Goal: Task Accomplishment & Management: Use online tool/utility

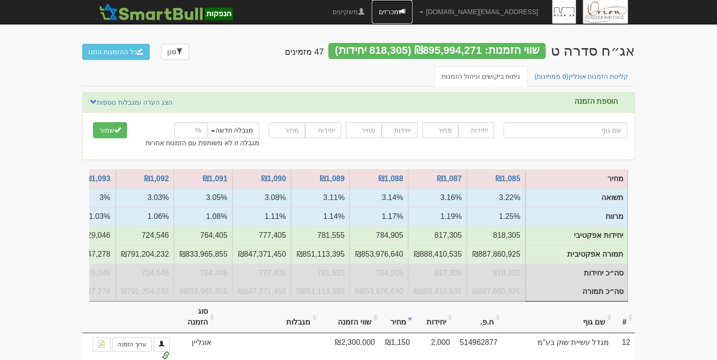
drag, startPoint x: 0, startPoint y: 0, endPoint x: 438, endPoint y: 13, distance: 438.5
click at [412, 13] on link "מכרזים" at bounding box center [392, 12] width 41 height 24
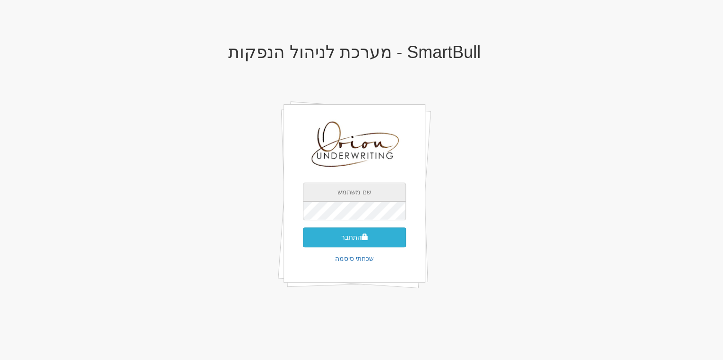
type input "[EMAIL_ADDRESS][DOMAIN_NAME]"
click at [378, 240] on button "התחבר" at bounding box center [354, 238] width 103 height 20
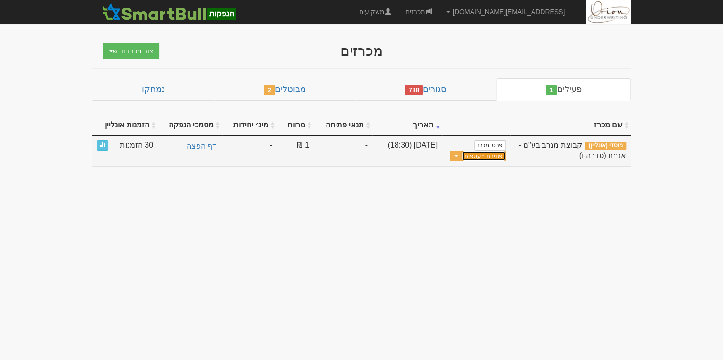
click at [487, 155] on button "פתיחת מעטפות" at bounding box center [483, 156] width 44 height 11
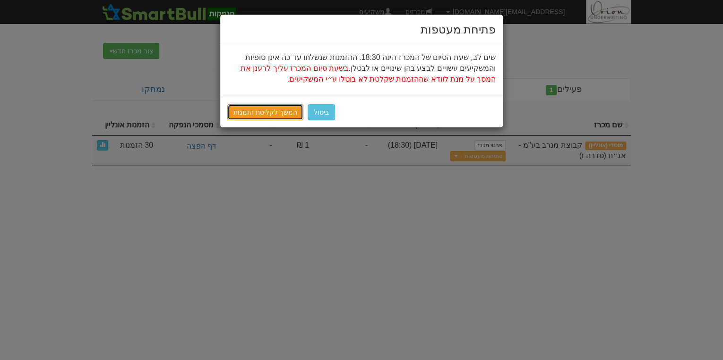
click at [268, 105] on link "המשך לקליטת הזמנות" at bounding box center [265, 112] width 76 height 16
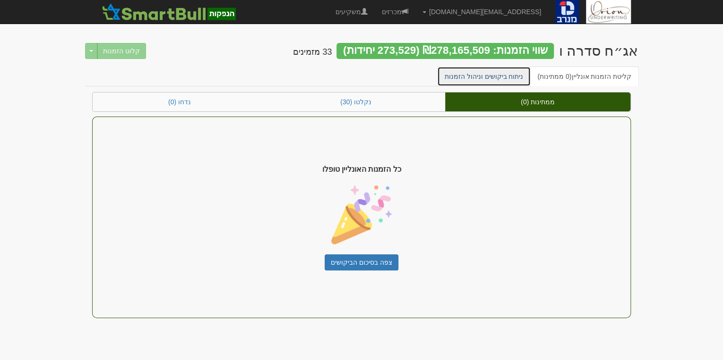
click at [519, 72] on link "ניתוח ביקושים וניהול הזמנות" at bounding box center [484, 77] width 94 height 20
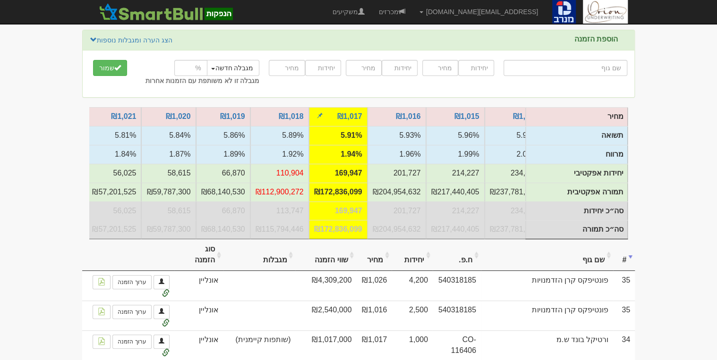
scroll to position [76, 0]
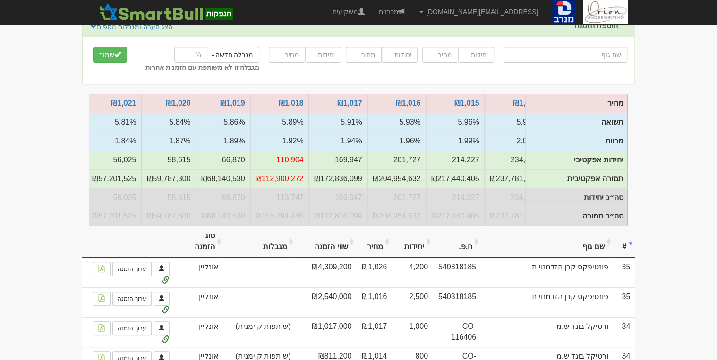
click at [374, 244] on th "מחיר" at bounding box center [373, 242] width 35 height 32
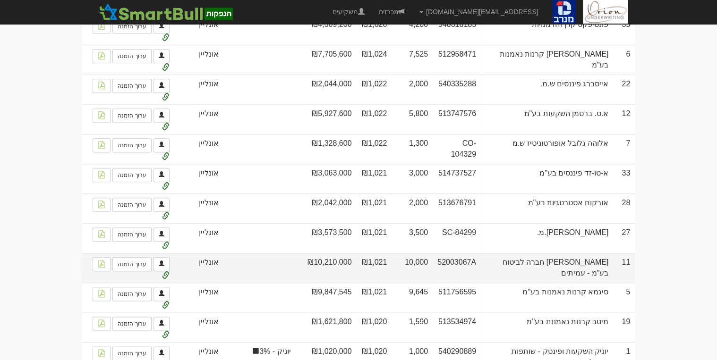
scroll to position [416, 0]
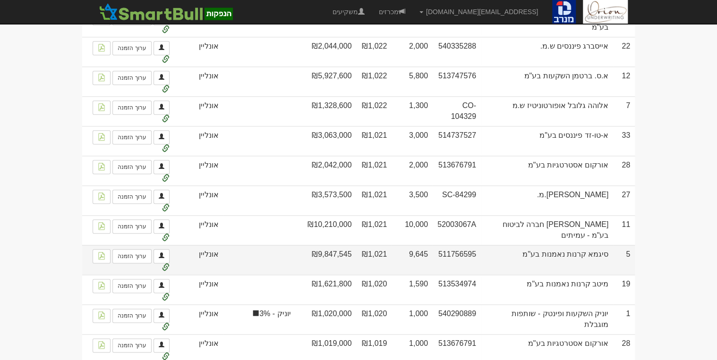
click at [373, 247] on td "₪1,021" at bounding box center [373, 260] width 35 height 30
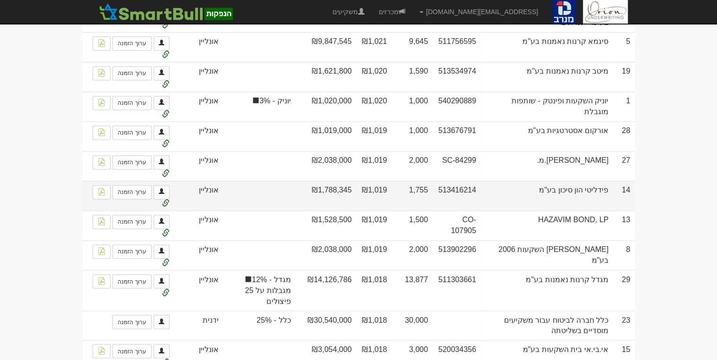
scroll to position [642, 0]
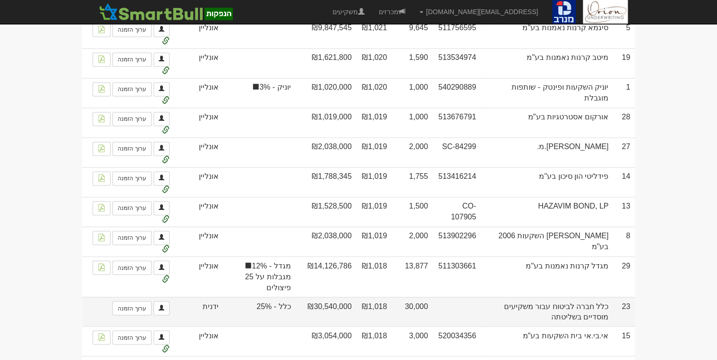
click at [379, 297] on td "₪1,018" at bounding box center [373, 312] width 35 height 30
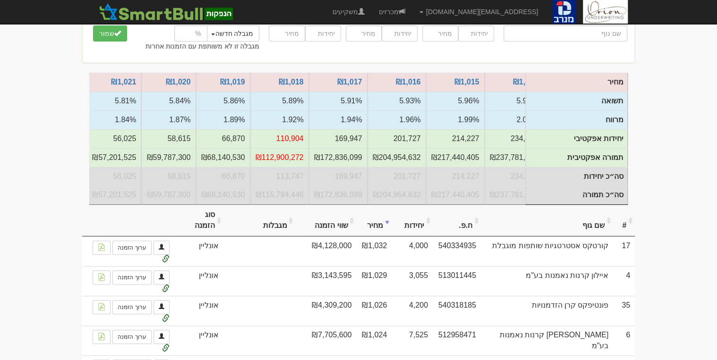
scroll to position [0, 0]
